Goal: Ask a question

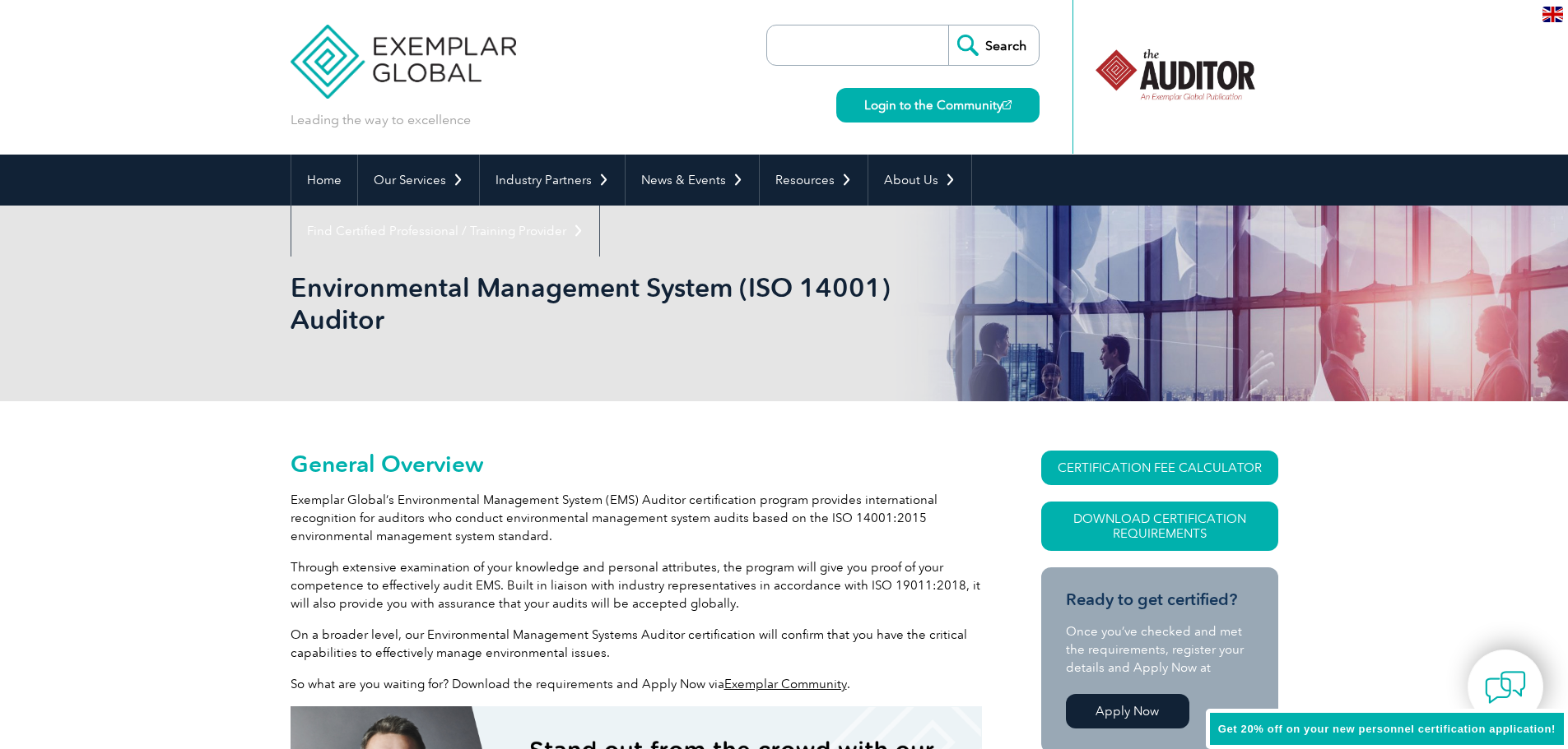
click at [1502, 685] on img at bounding box center [1505, 687] width 41 height 41
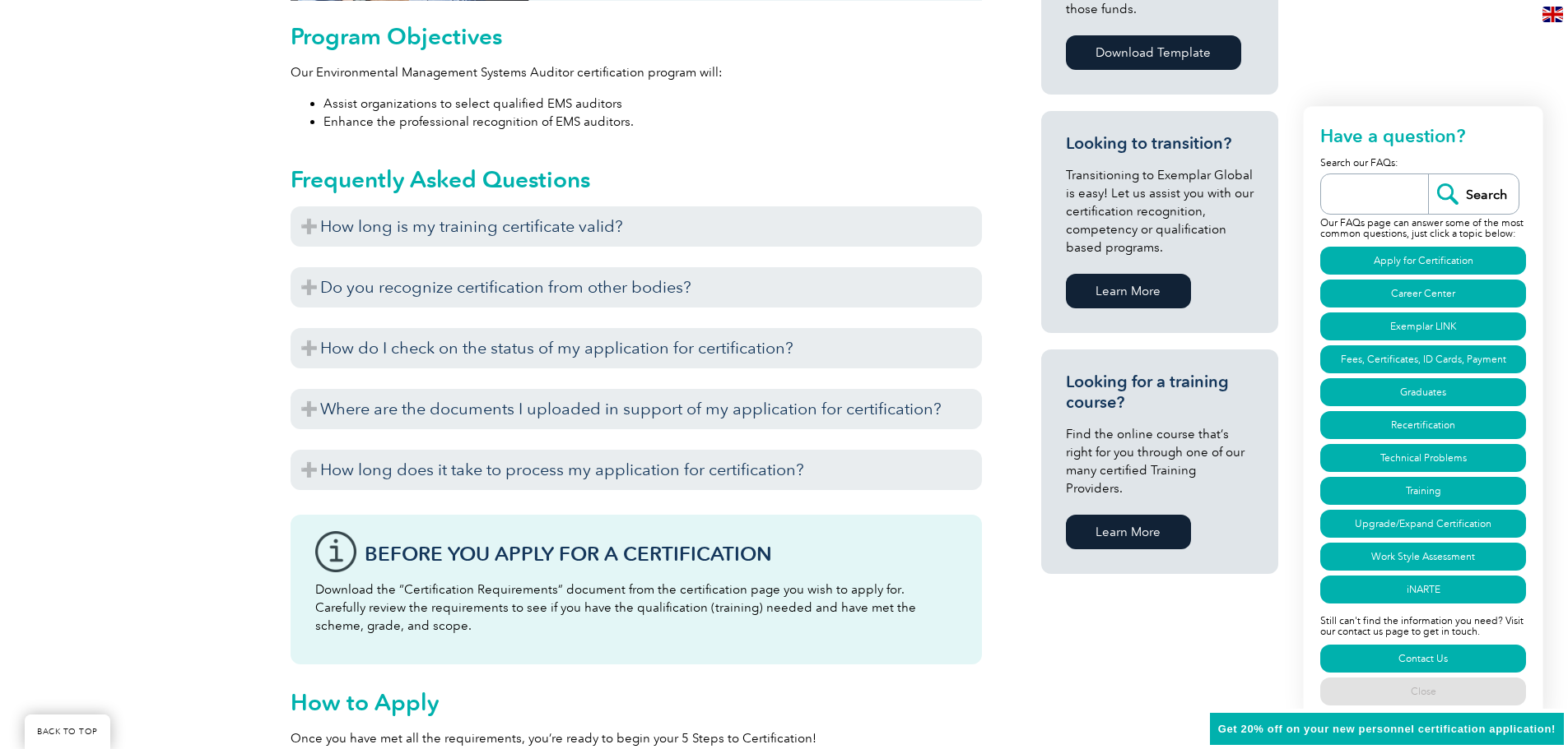
scroll to position [987, 0]
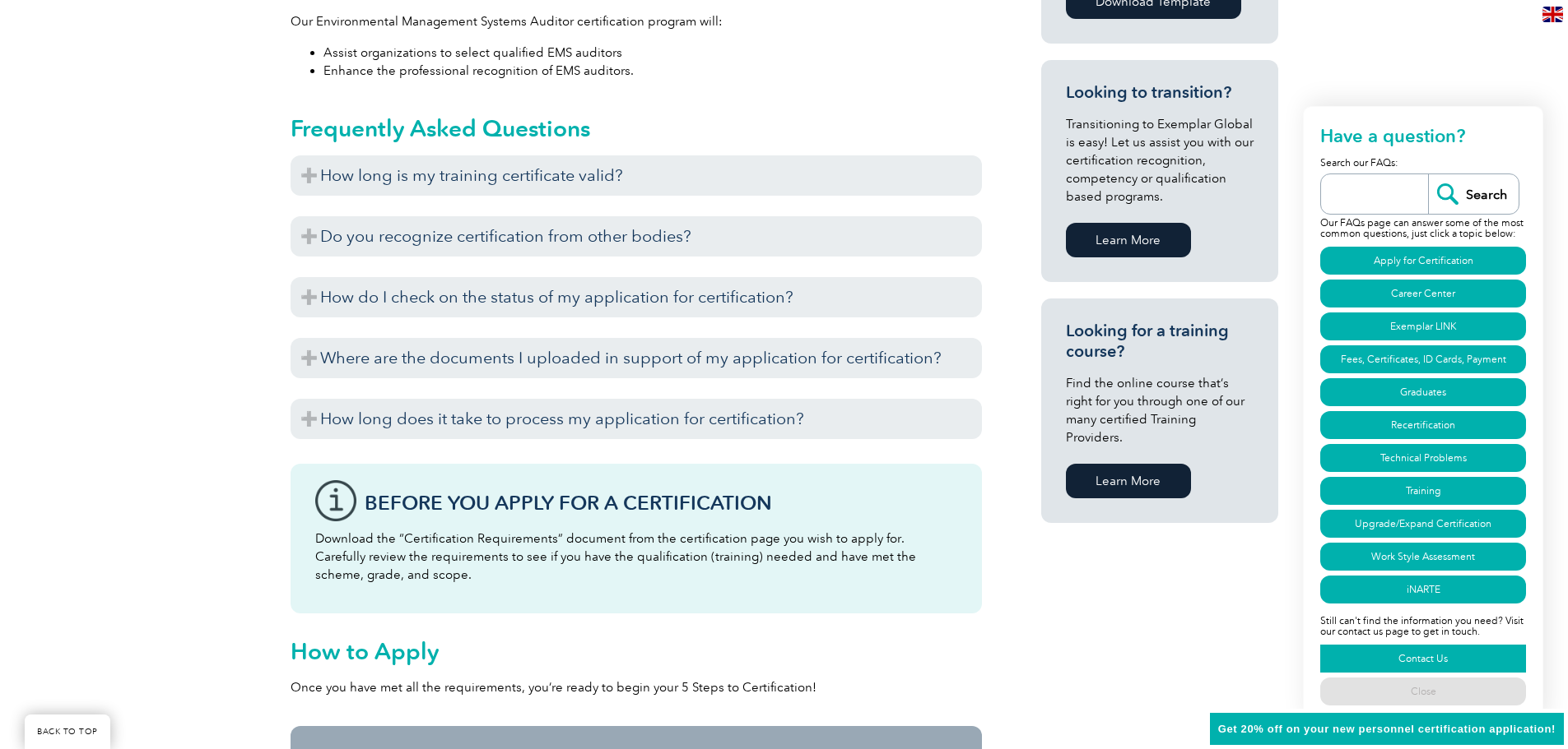
click at [1409, 659] on link "Contact Us" at bounding box center [1423, 659] width 206 height 28
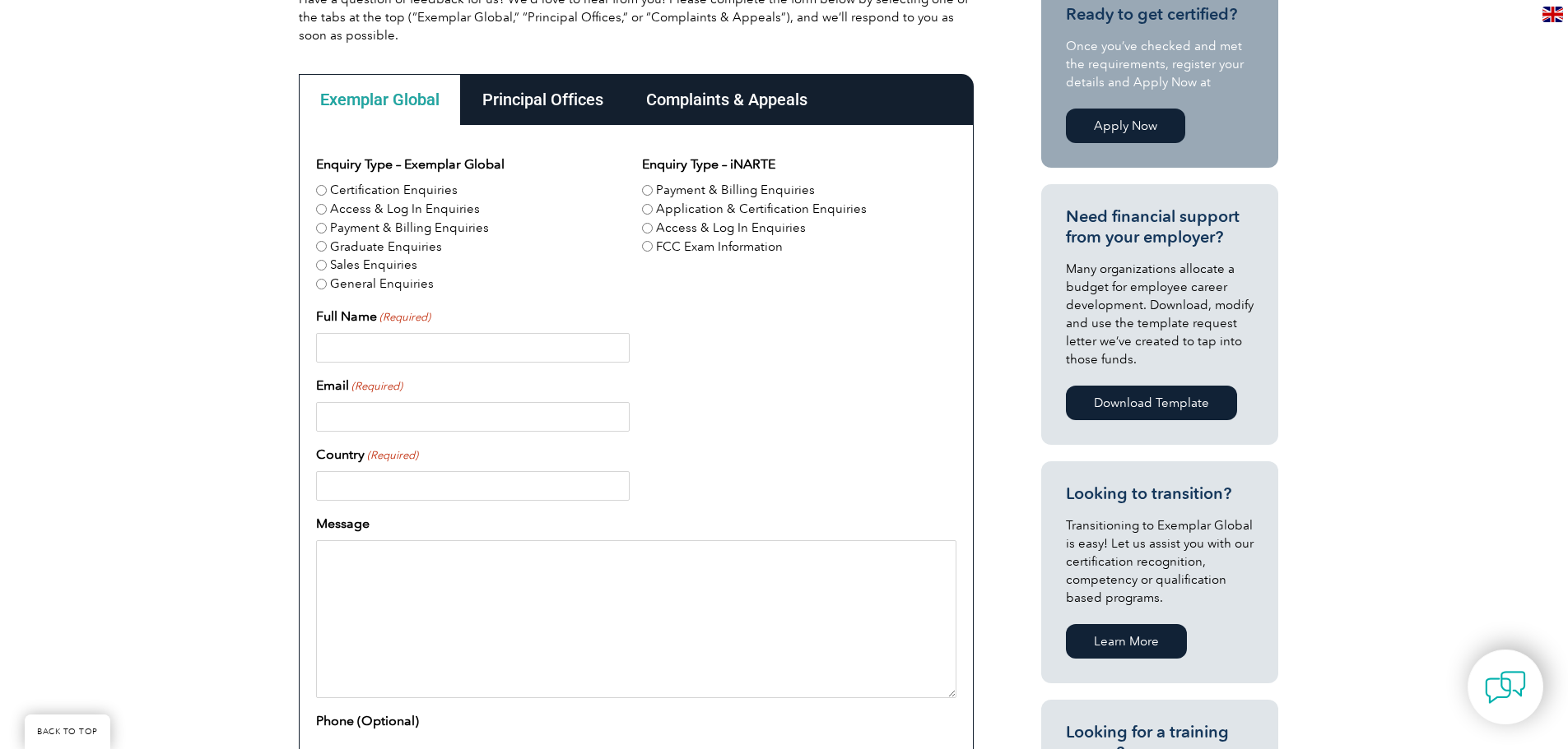
scroll to position [412, 0]
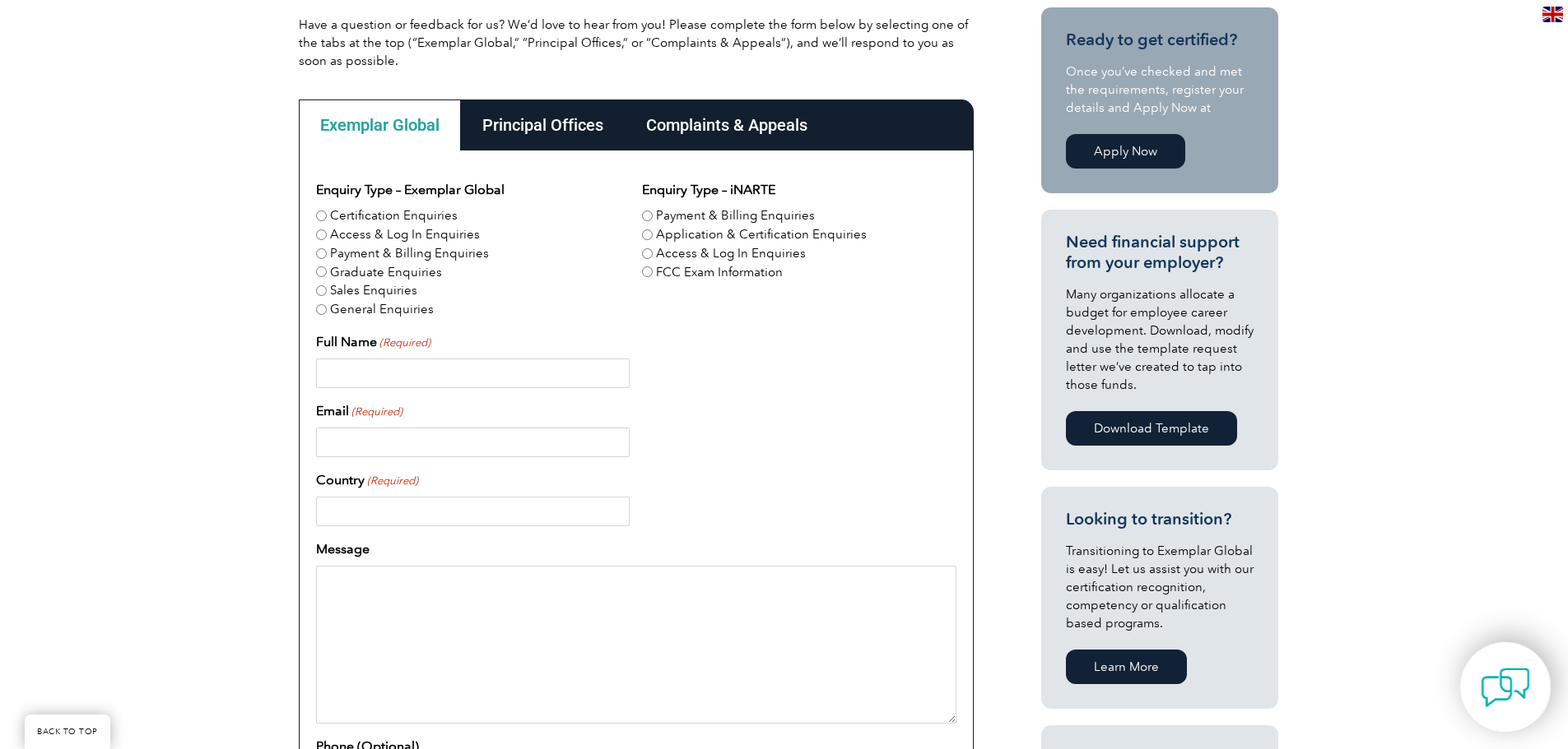
click at [1500, 682] on img at bounding box center [1505, 687] width 50 height 50
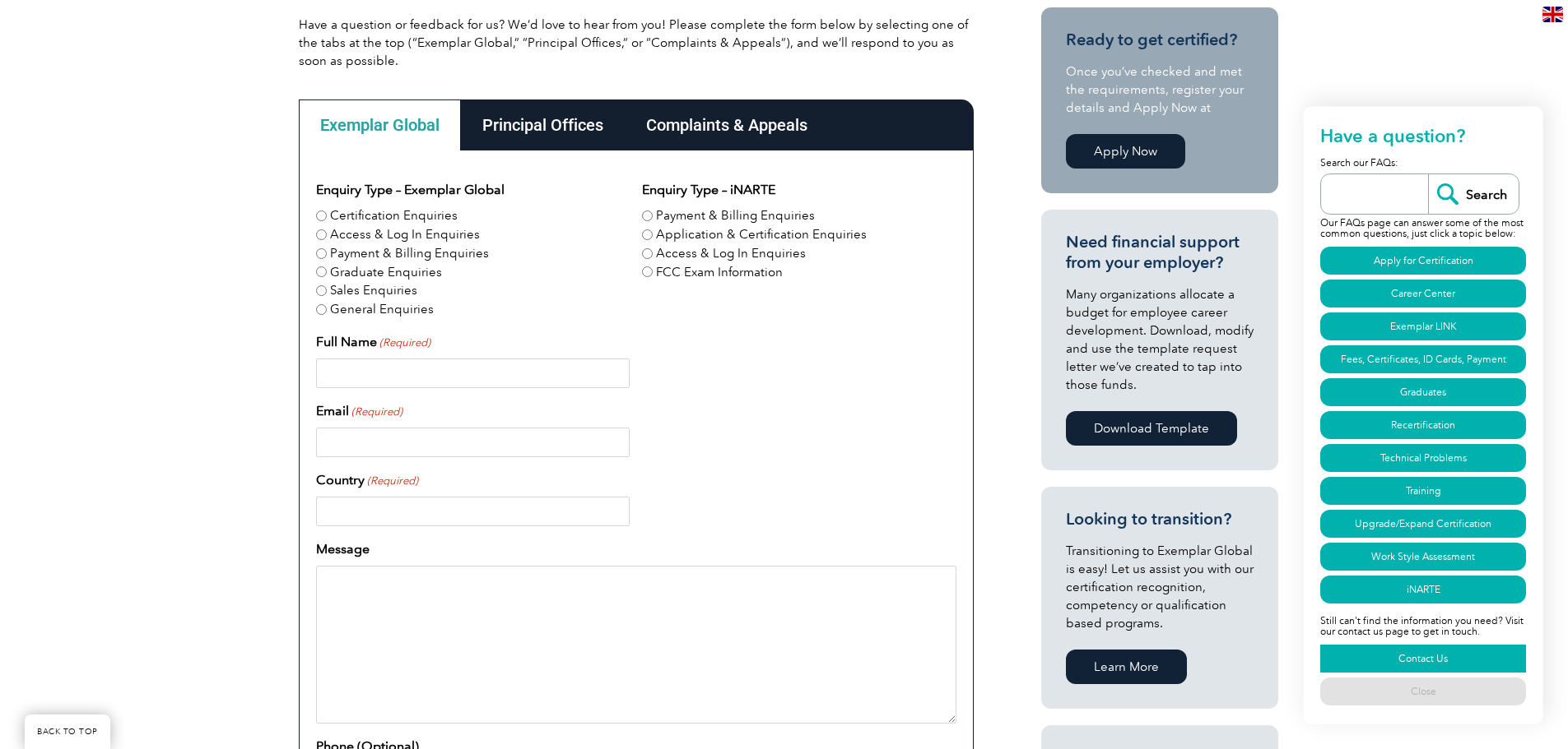
click at [1428, 656] on link "Contact Us" at bounding box center [1423, 659] width 206 height 28
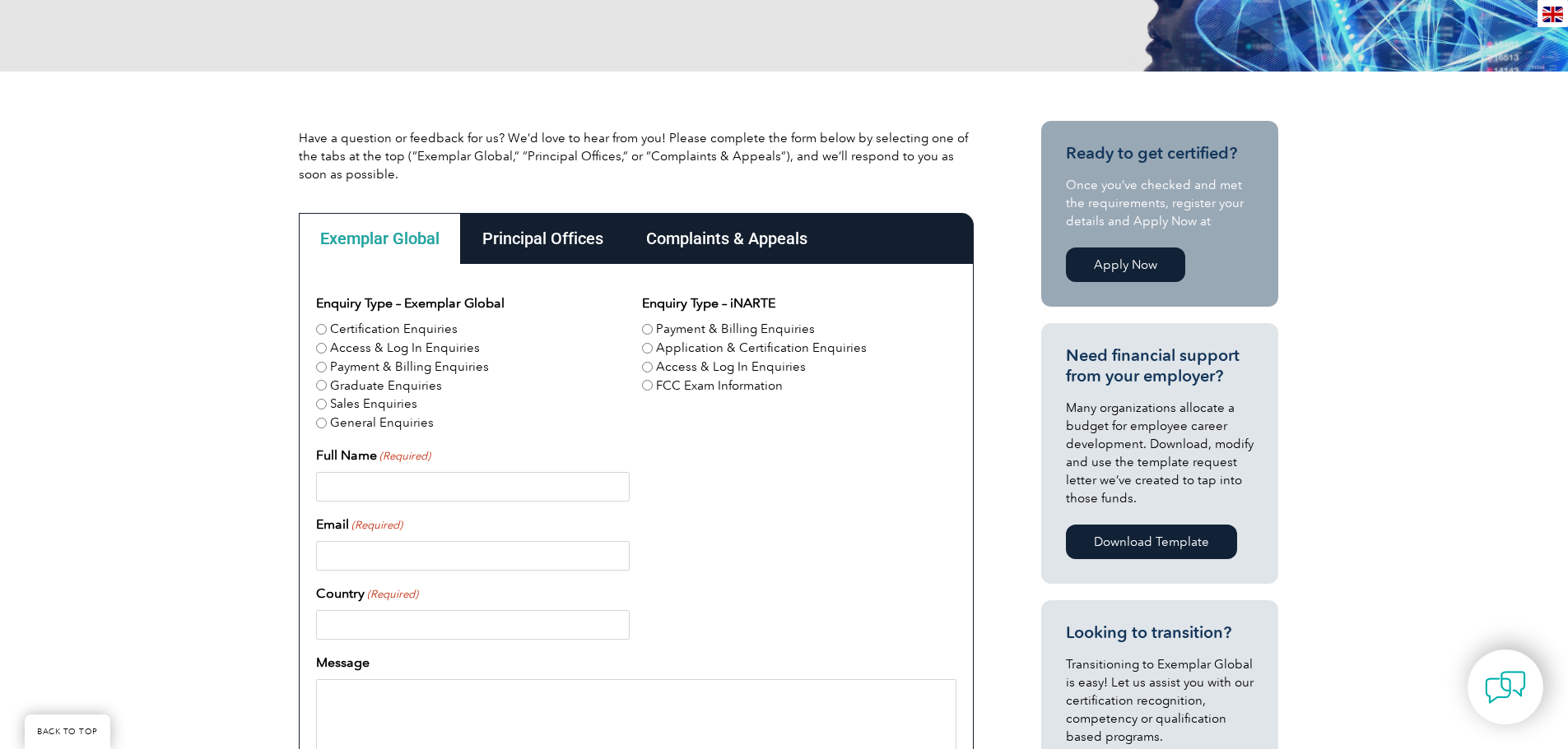
scroll to position [329, 0]
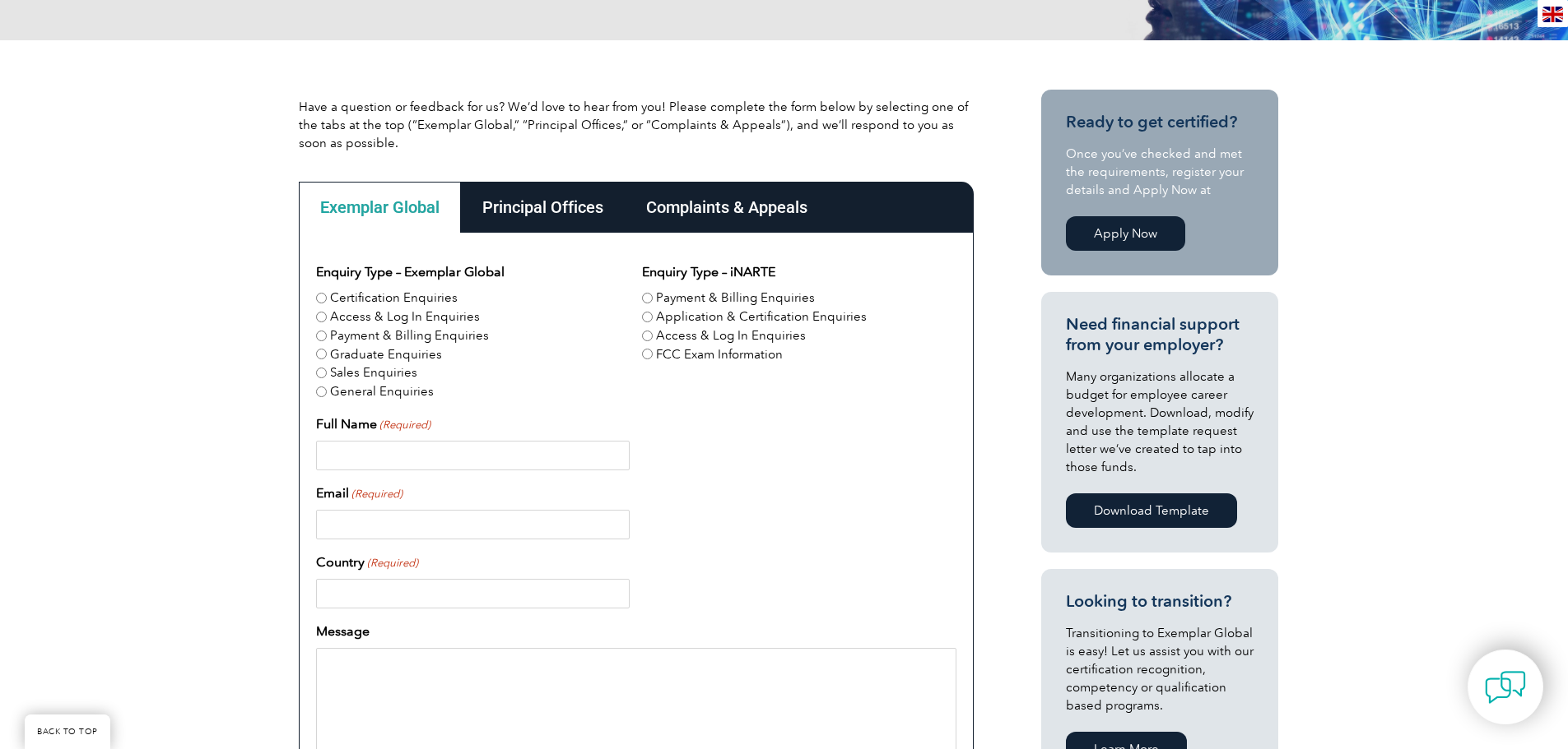
click at [317, 292] on div "Certification Enquiries" at bounding box center [473, 298] width 314 height 19
click at [322, 299] on input "Certification Enquiries" at bounding box center [321, 298] width 11 height 11
radio input "true"
click at [487, 459] on input "Full Name (Required)" at bounding box center [473, 455] width 314 height 30
type input "Joe Abraham"
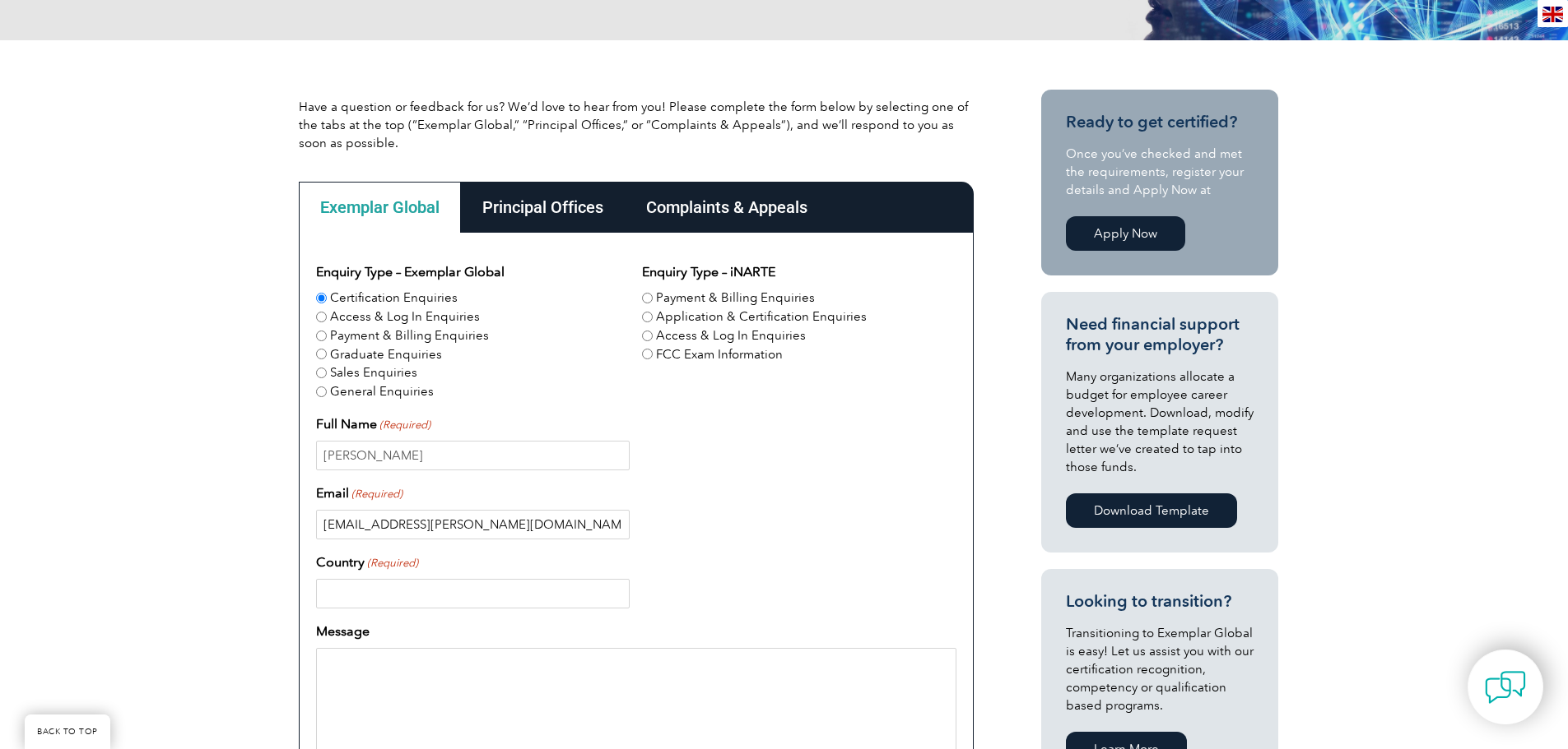
type input "Joji.abraham@outlook.com"
type input "[GEOGRAPHIC_DATA]"
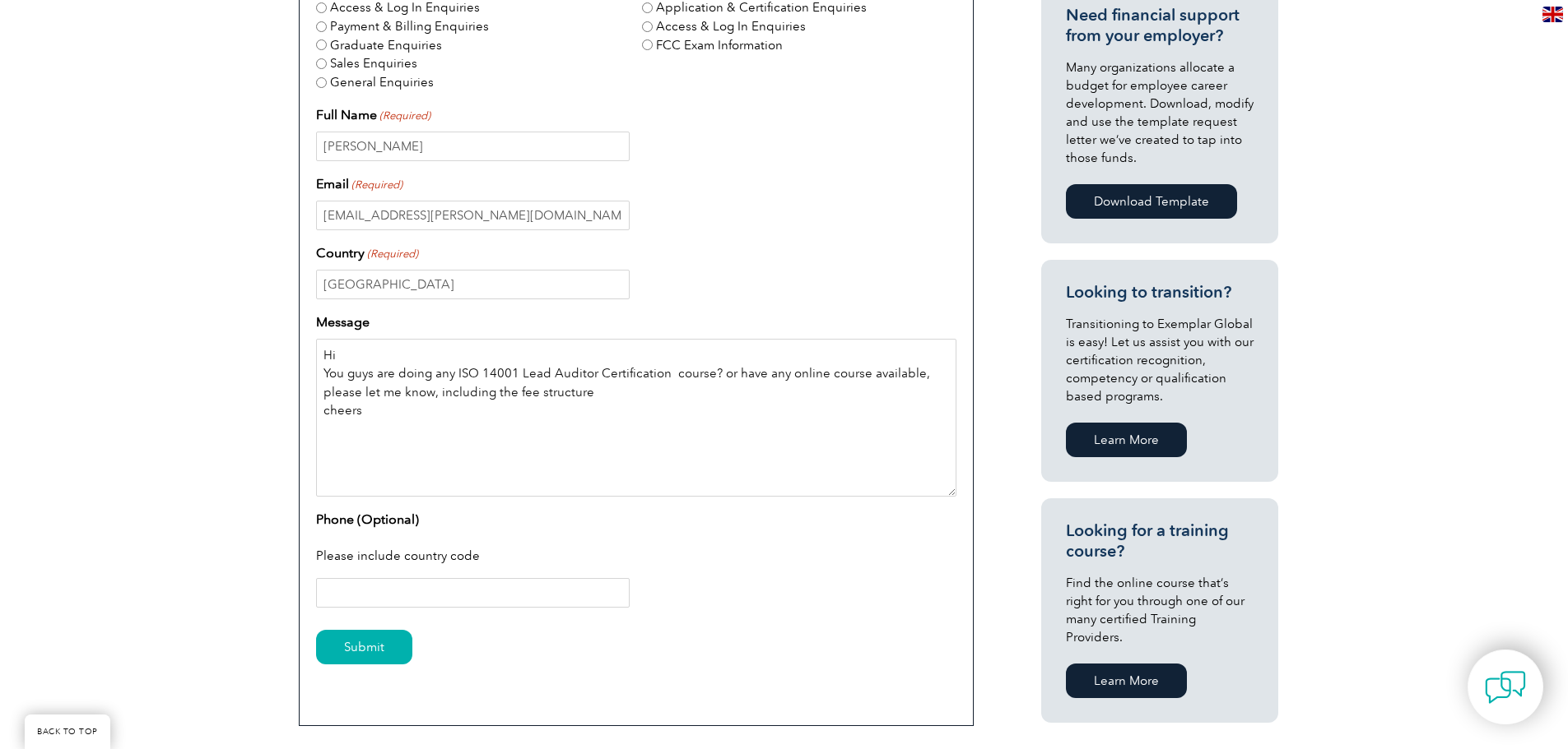
scroll to position [658, 0]
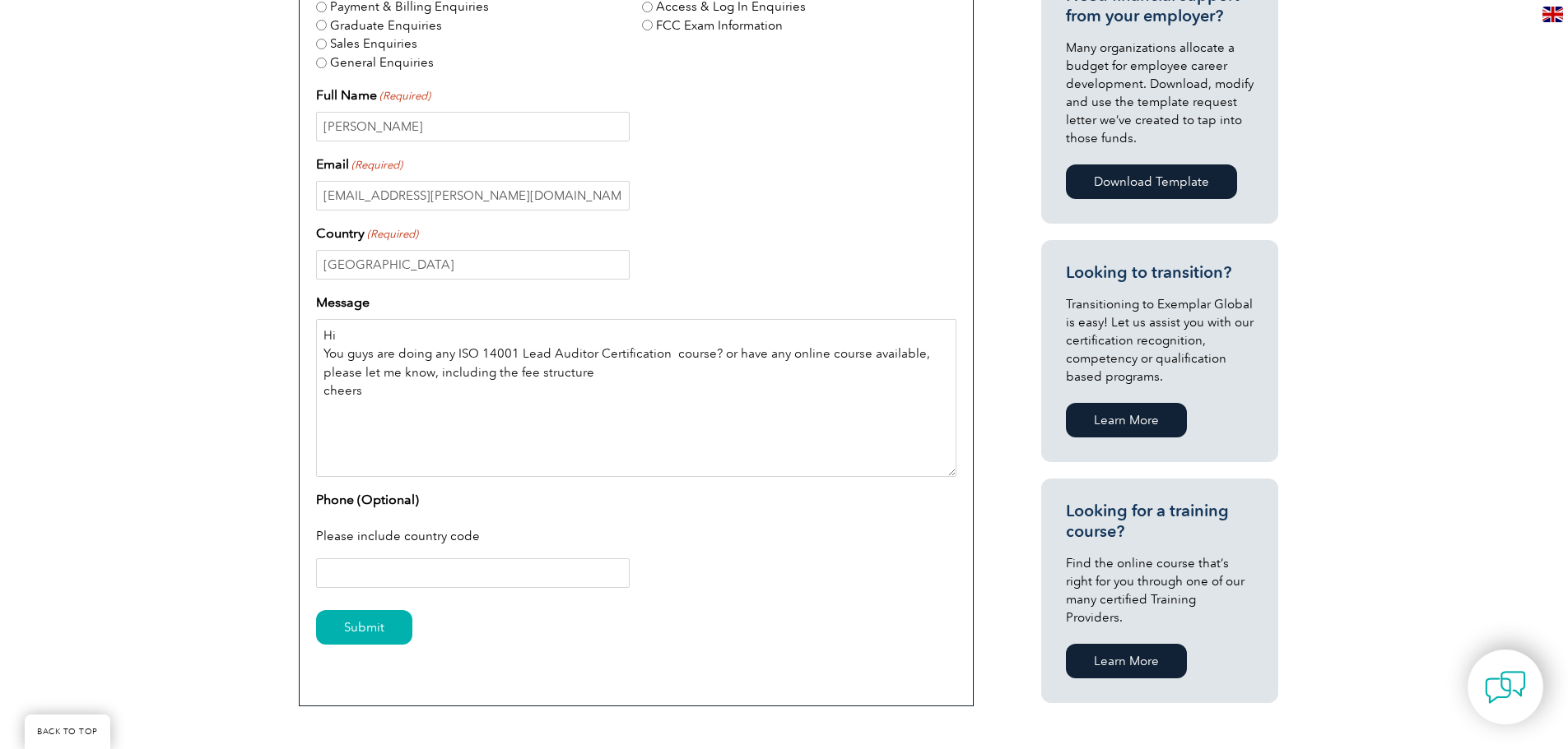
type textarea "Hi You guys are doing any ISO 14001 Lead Auditor Certification course? or have …"
click at [518, 572] on input "Phone (Optional)" at bounding box center [473, 573] width 314 height 30
type input "+61412751134"
drag, startPoint x: 387, startPoint y: 620, endPoint x: 376, endPoint y: 628, distance: 13.6
click at [376, 628] on input "Submit" at bounding box center [364, 628] width 96 height 35
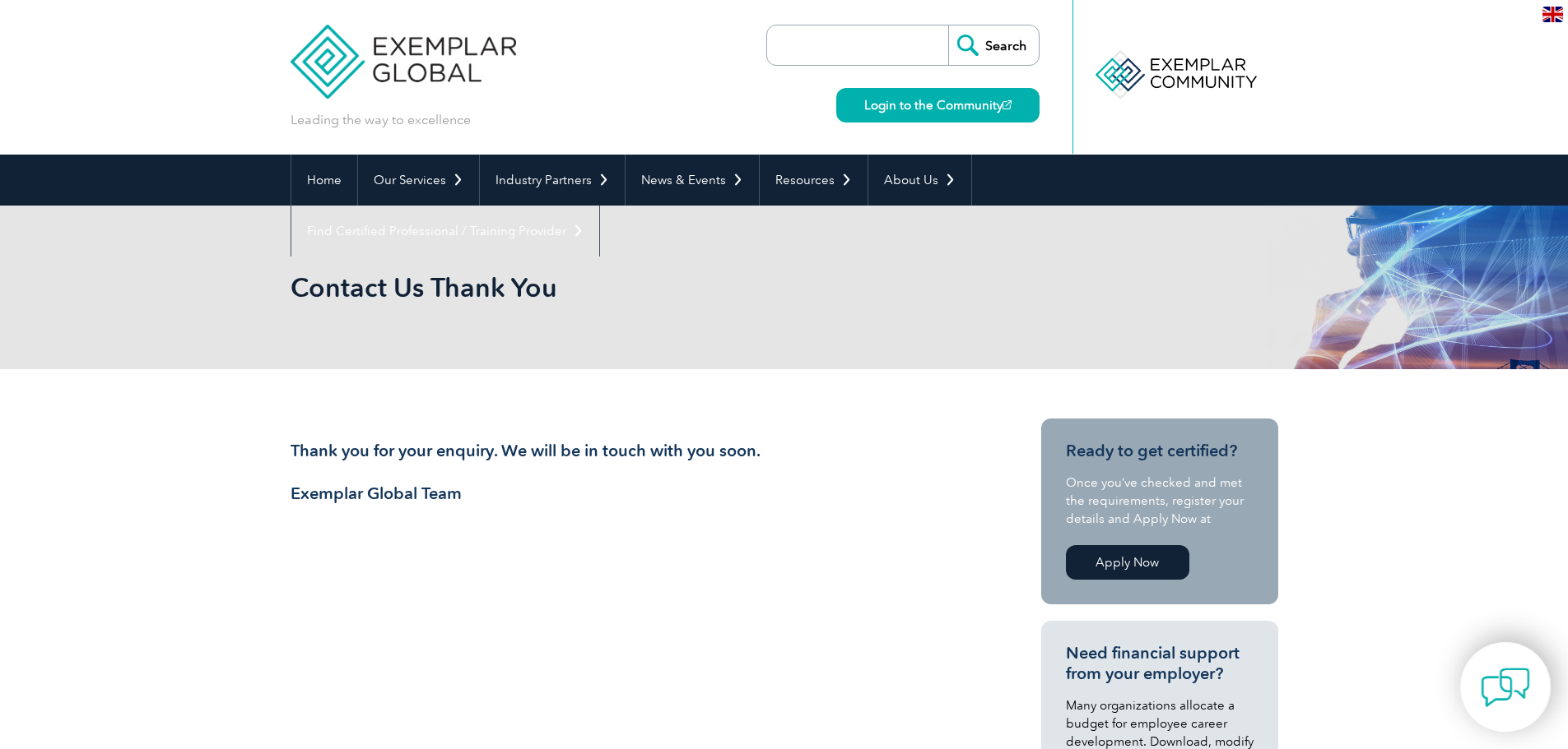
click at [1506, 690] on img at bounding box center [1505, 687] width 50 height 50
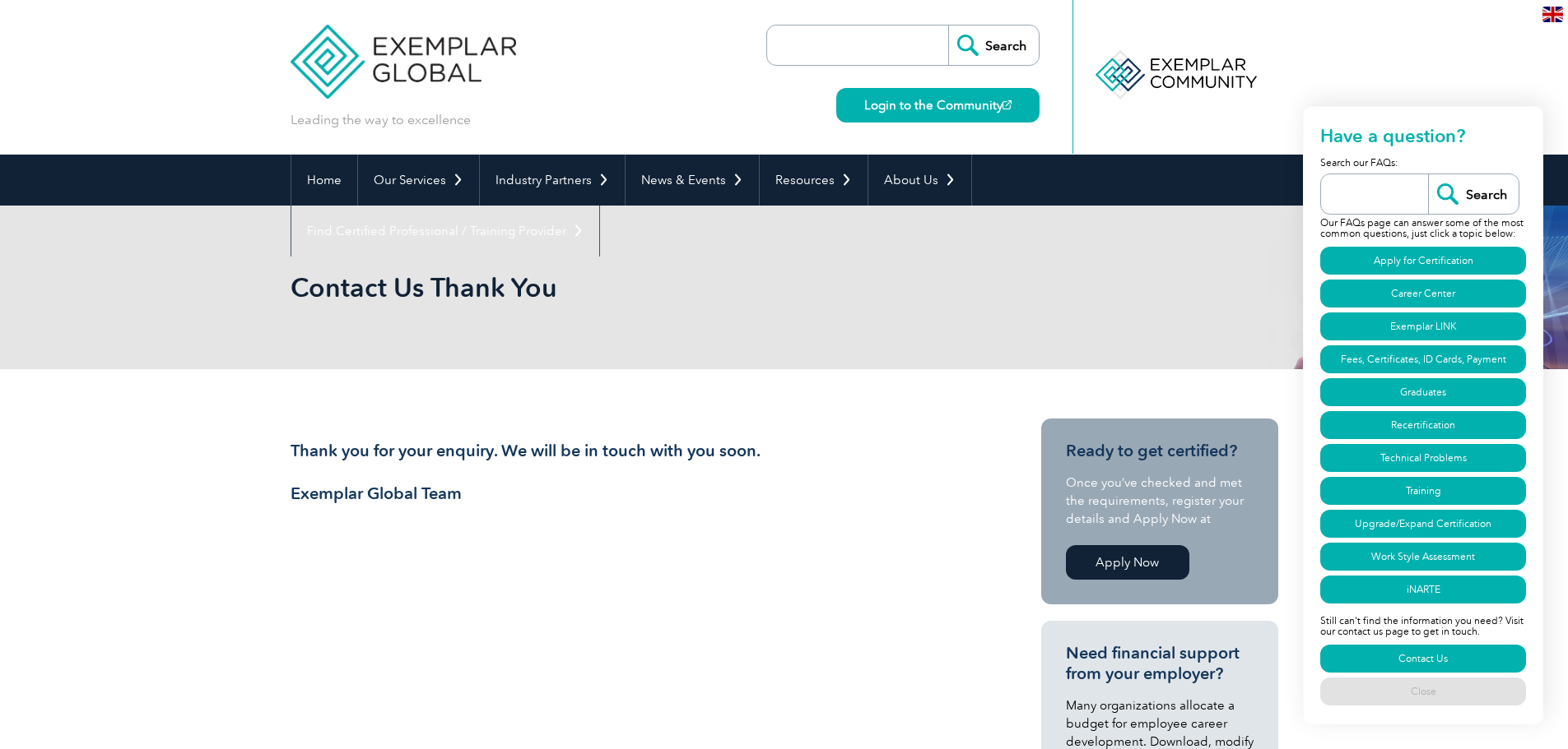
click at [1398, 189] on input "search" at bounding box center [1378, 194] width 99 height 40
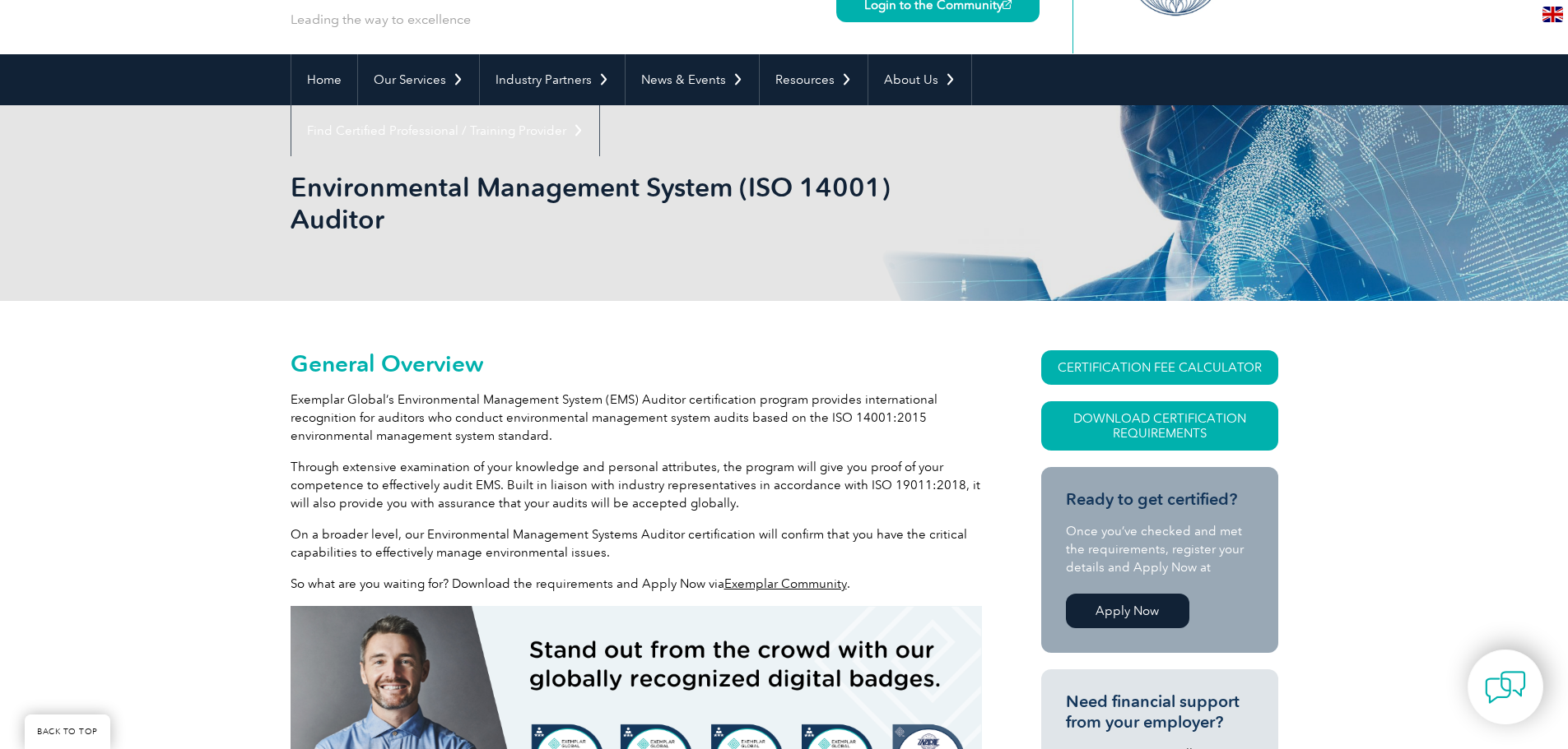
scroll to position [247, 0]
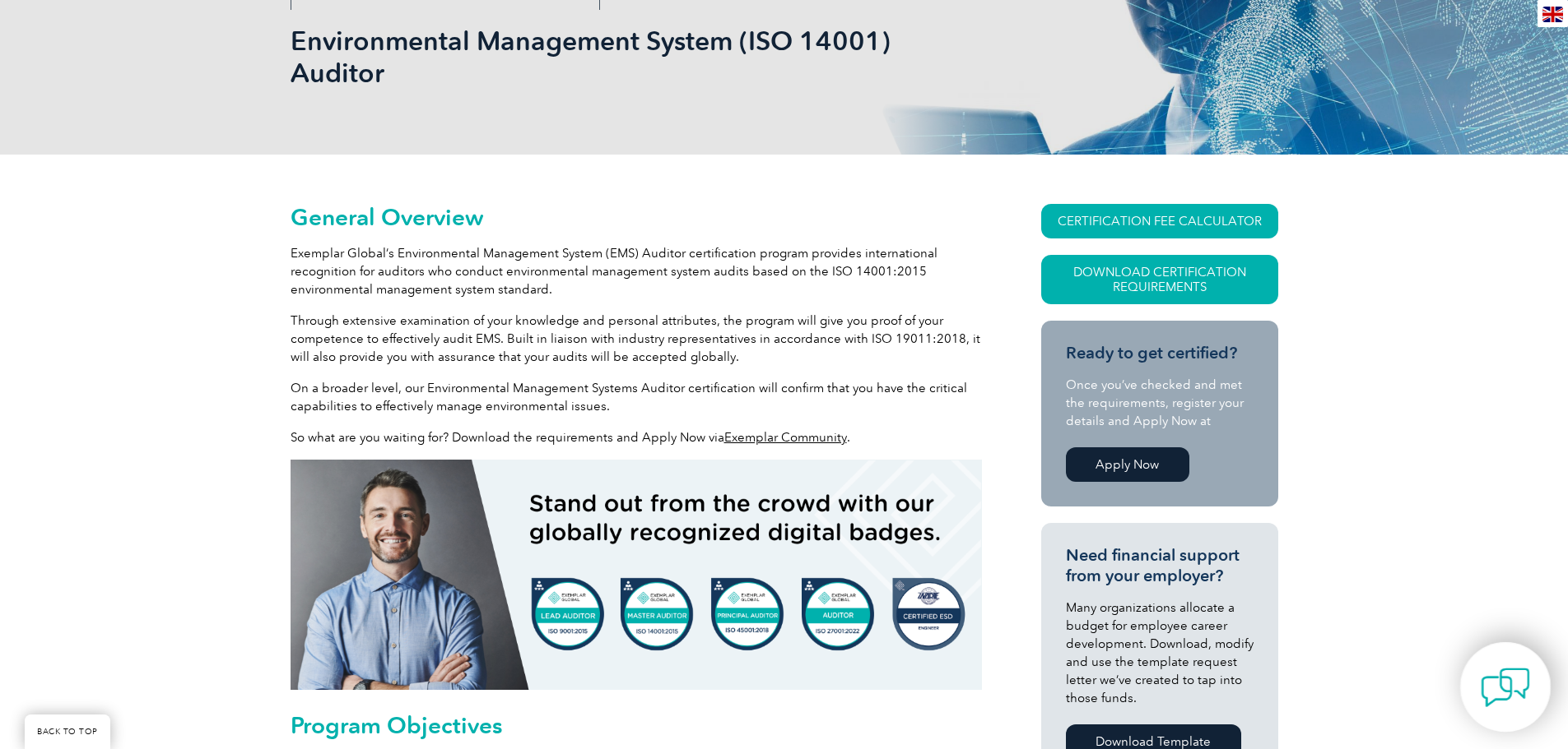
click at [1505, 687] on img at bounding box center [1505, 687] width 50 height 50
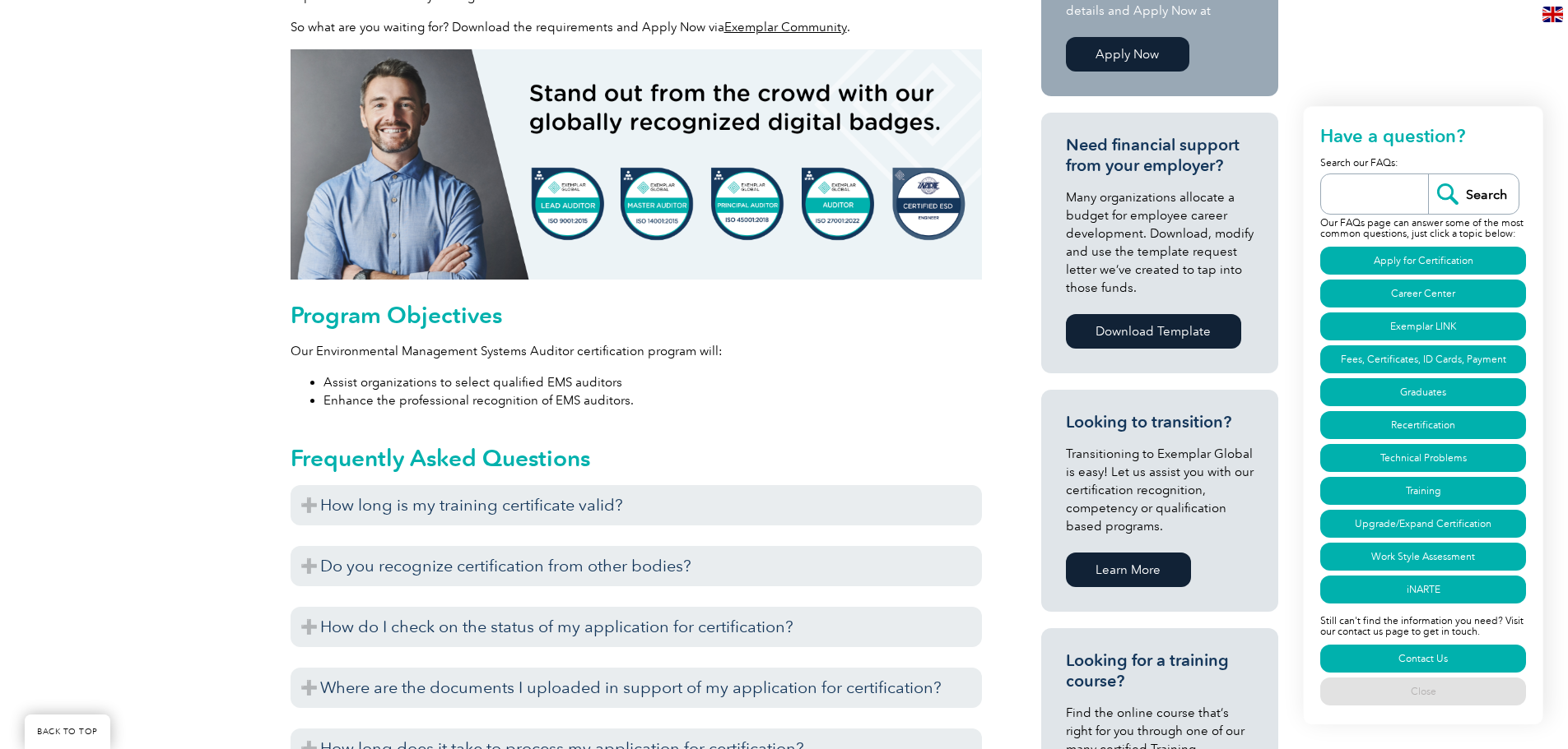
scroll to position [658, 0]
